Goal: Transaction & Acquisition: Purchase product/service

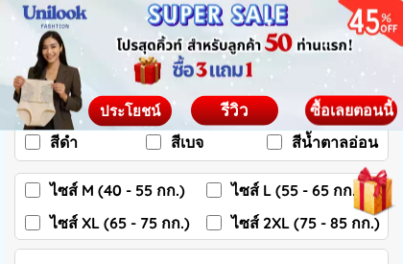
scroll to position [3063, 0]
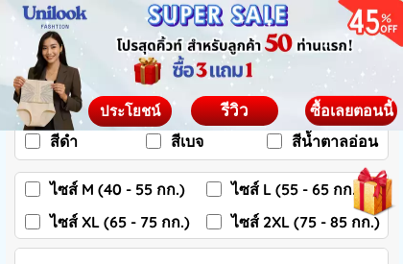
click at [31, 220] on input "ไซส์ XL (65 - 75 กก.)" at bounding box center [32, 221] width 15 height 15
checkbox input "true"
click at [152, 144] on input "สีเบจ" at bounding box center [153, 140] width 15 height 15
checkbox input "true"
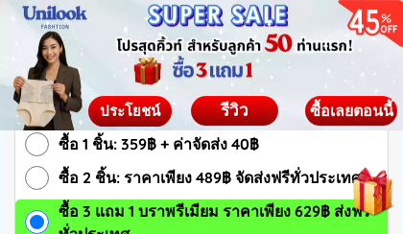
scroll to position [2925, 0]
click at [37, 178] on input "ซื้อ 2 ชิ้น: ราคาเพียง 489฿ จัดส่งฟรีทั่วประเทศ" at bounding box center [37, 178] width 24 height 24
radio input "true"
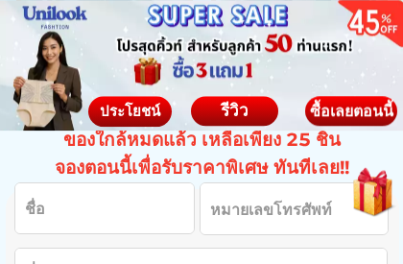
scroll to position [2744, 0]
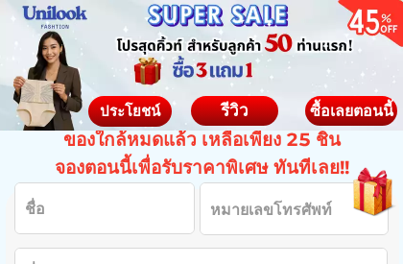
click at [104, 214] on input "Input full_name" at bounding box center [104, 208] width 178 height 50
type input "0816982725"
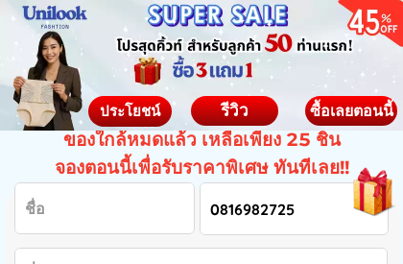
type input "0816982725"
type input "[PERSON_NAME]"
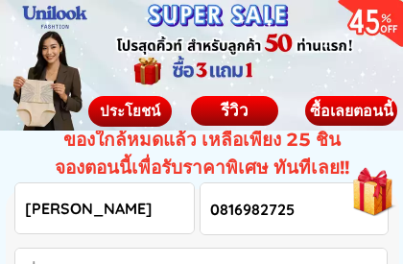
type input "[PERSON_NAME]"
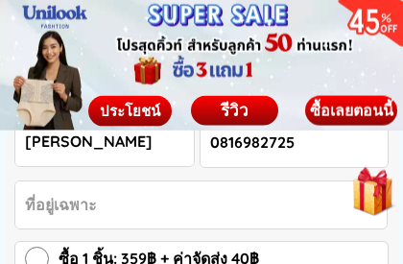
scroll to position [2812, 0]
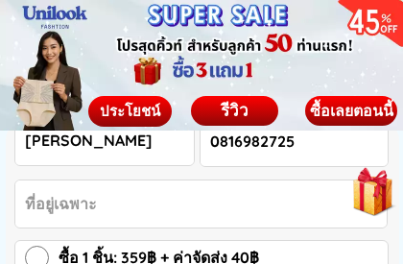
click at [109, 204] on input "Input address" at bounding box center [200, 203] width 371 height 47
click at [352, 65] on div at bounding box center [201, 203] width 406 height 406
click at [118, 212] on input "417ถเพชรเก" at bounding box center [200, 203] width 371 height 47
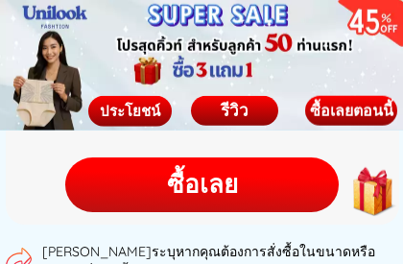
scroll to position [3236, 0]
type input "417ถเพชรเกษมอหาดใหญ่จสงขลา90110"
click at [215, 181] on div "ซื้อเลย" at bounding box center [201, 184] width 273 height 37
checkbox input "false"
checkbox input "true"
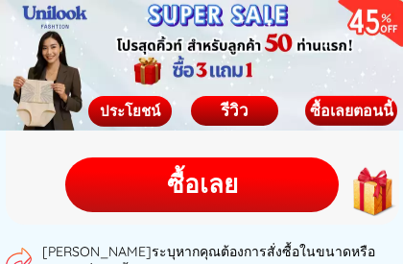
checkbox input "false"
checkbox input "true"
checkbox input "false"
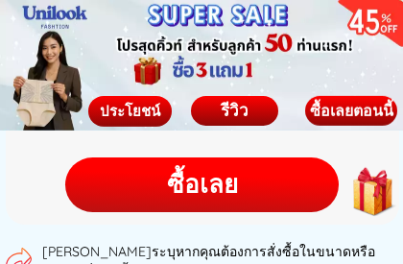
radio input "true"
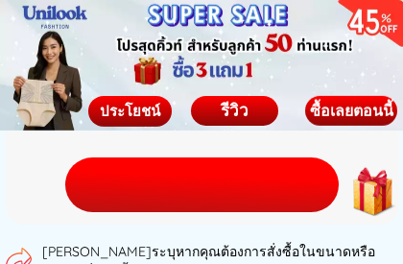
radio input "true"
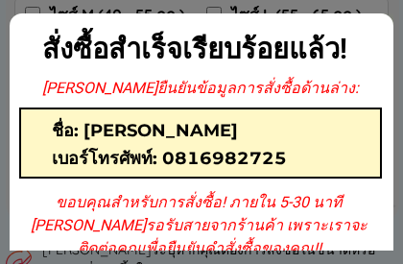
scroll to position [0, 0]
click at [309, 125] on div at bounding box center [200, 142] width 362 height 71
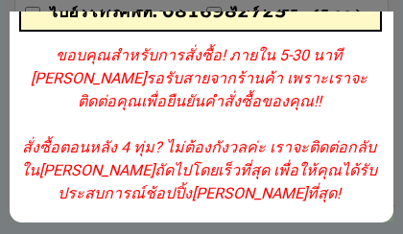
scroll to position [146, 0]
